Goal: Information Seeking & Learning: Learn about a topic

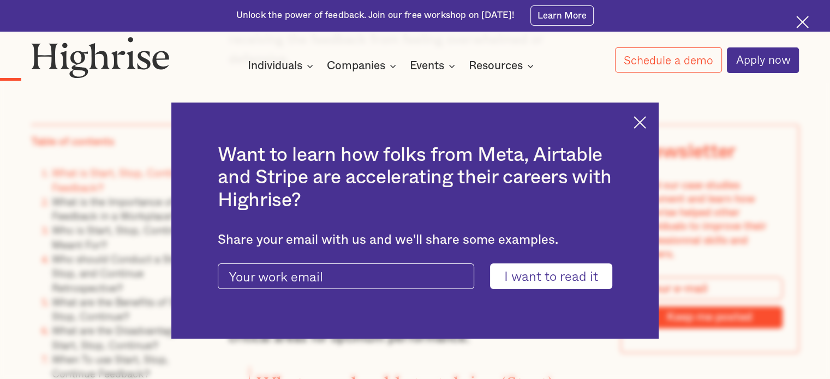
scroll to position [1091, 0]
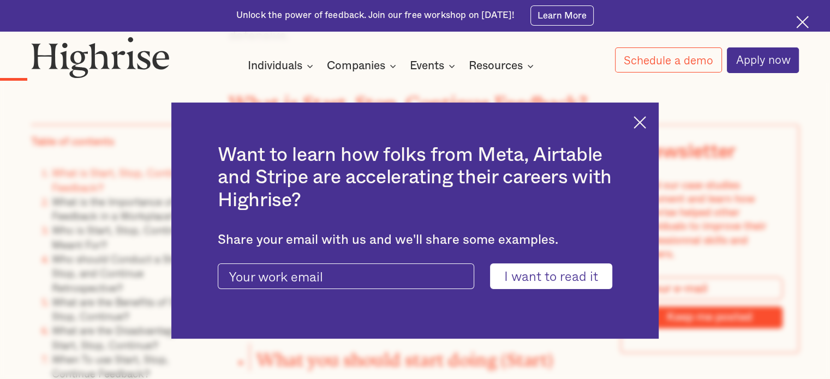
click at [646, 123] on img at bounding box center [640, 122] width 13 height 13
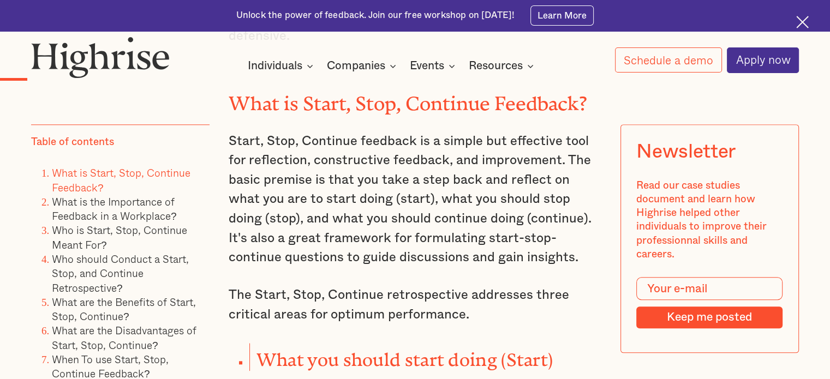
click at [473, 207] on p "Start, Stop, Continue feedback is a simple but effective tool for reflection, c…" at bounding box center [415, 200] width 373 height 136
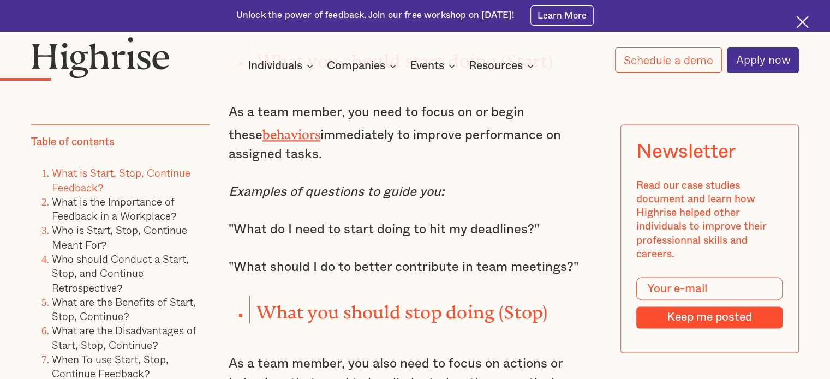
scroll to position [1397, 0]
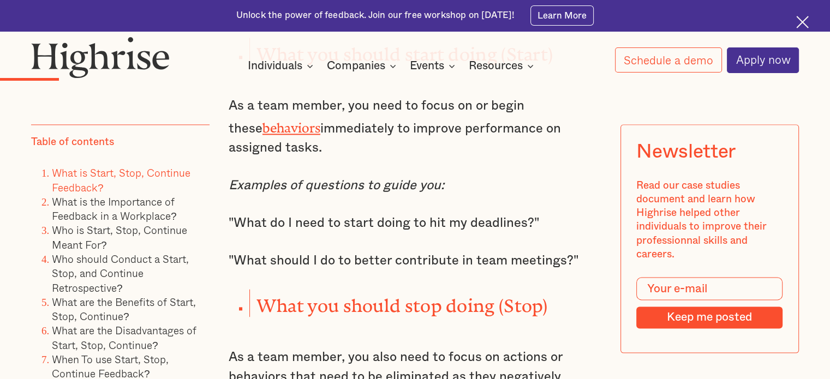
click at [434, 252] on p ""What should I do to better contribute in team meetings?"" at bounding box center [415, 262] width 373 height 20
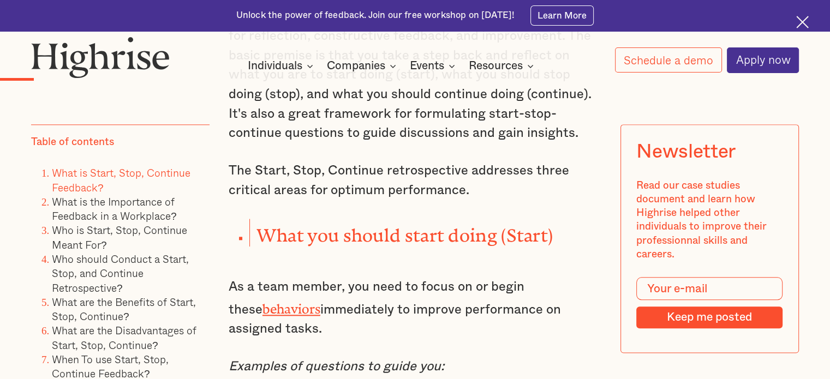
scroll to position [1135, 0]
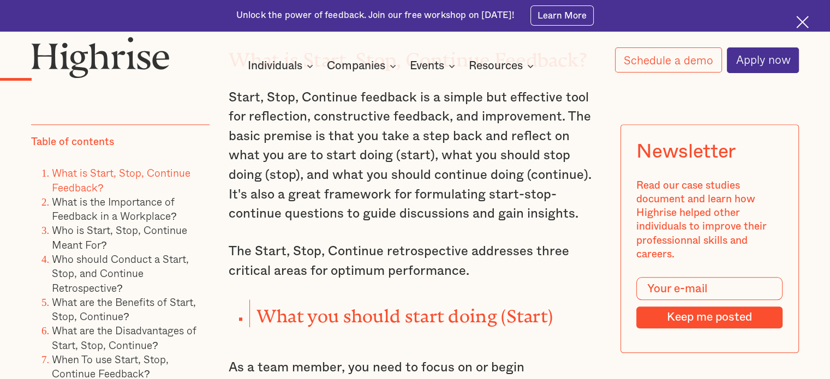
click at [794, 26] on div "Unlock the power of feedback. Join our free workshop on [DATE]! Learn More" at bounding box center [415, 15] width 830 height 31
click at [802, 22] on img at bounding box center [802, 22] width 13 height 13
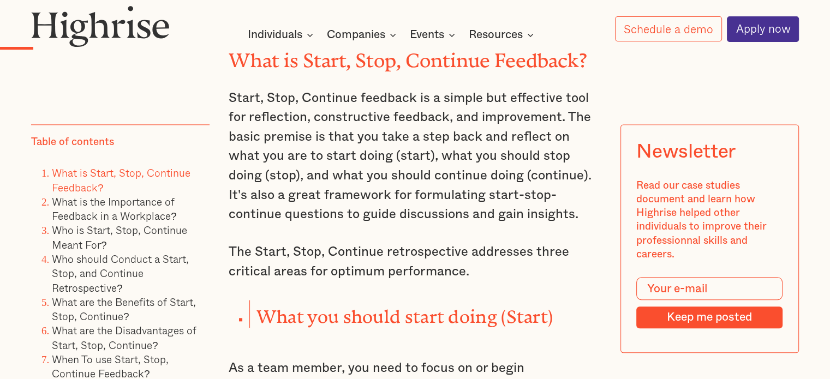
click at [466, 144] on p "Start, Stop, Continue feedback is a simple but effective tool for reflection, c…" at bounding box center [415, 157] width 373 height 136
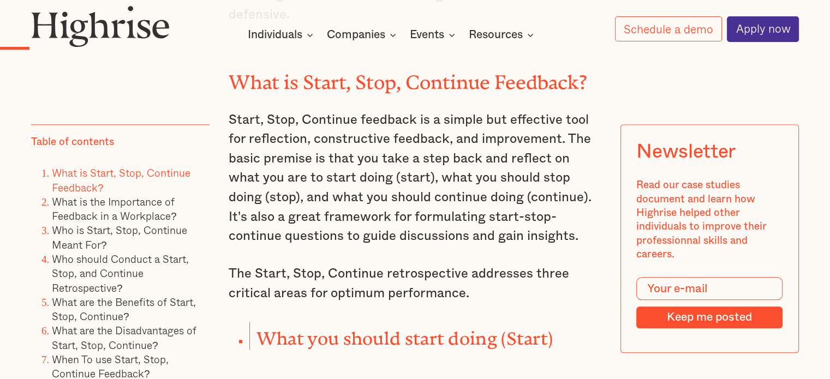
scroll to position [1103, 0]
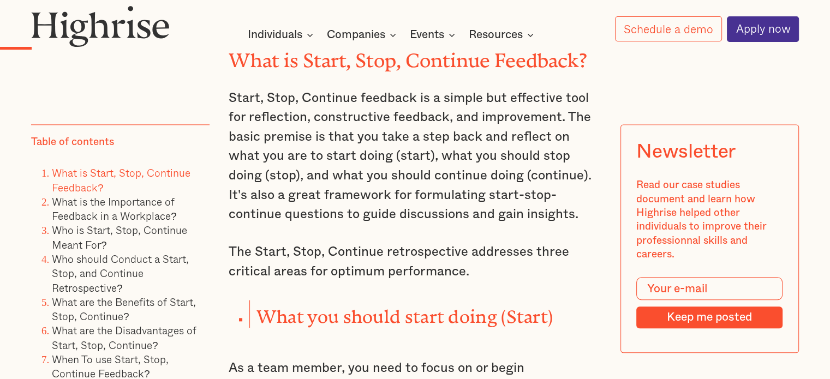
click at [446, 213] on p "Start, Stop, Continue feedback is a simple but effective tool for reflection, c…" at bounding box center [415, 157] width 373 height 136
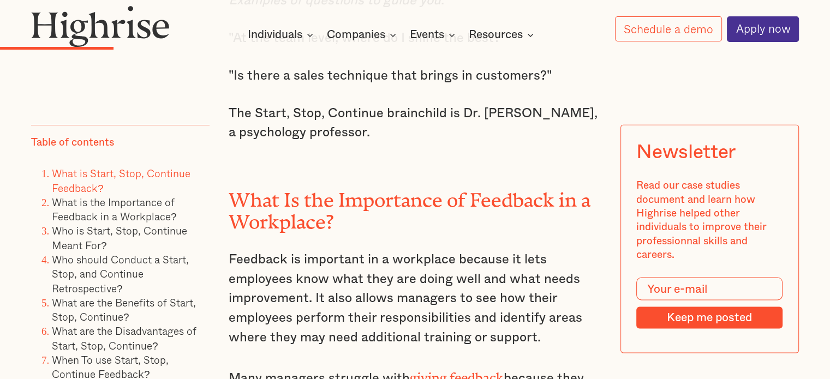
scroll to position [2107, 0]
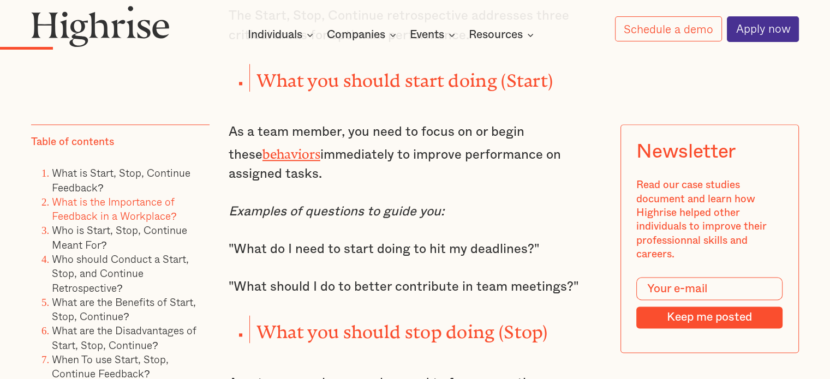
scroll to position [1343, 0]
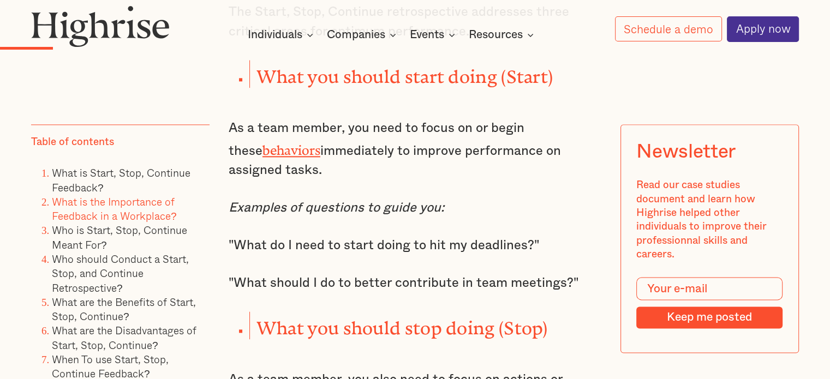
click at [521, 236] on p ""What do I need to start doing to hit my deadlines?"" at bounding box center [415, 246] width 373 height 20
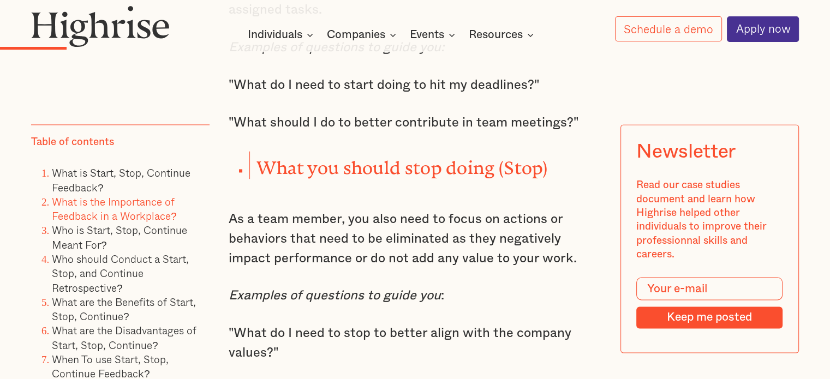
scroll to position [1518, 0]
